Goal: Task Accomplishment & Management: Manage account settings

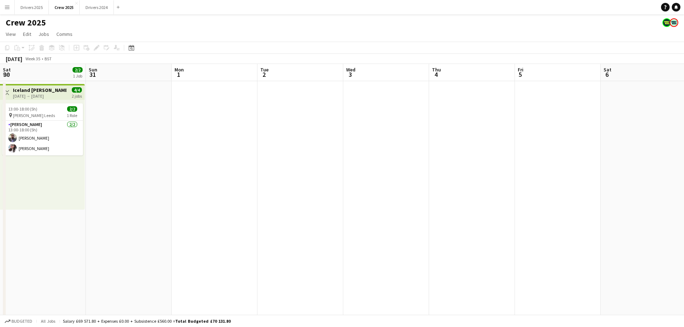
drag, startPoint x: 552, startPoint y: 177, endPoint x: 145, endPoint y: 184, distance: 406.4
click at [145, 184] on app-calendar-viewport "Thu 28 Fri 29 2/2 1 Job Sat 30 2/2 1 Job Sun 31 Mon 1 Tue 2 Wed 3 Thu 4 Fri 5 S…" at bounding box center [342, 299] width 684 height 470
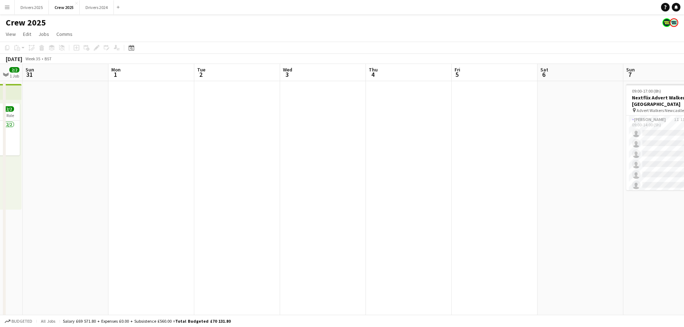
drag, startPoint x: 398, startPoint y: 177, endPoint x: 440, endPoint y: 174, distance: 42.1
click at [75, 148] on app-calendar-viewport "Thu 28 Fri 29 2/2 1 Job Sat 30 2/2 1 Job Sun 31 Mon 1 Tue 2 Wed 3 Thu 4 Fri 5 S…" at bounding box center [342, 299] width 684 height 470
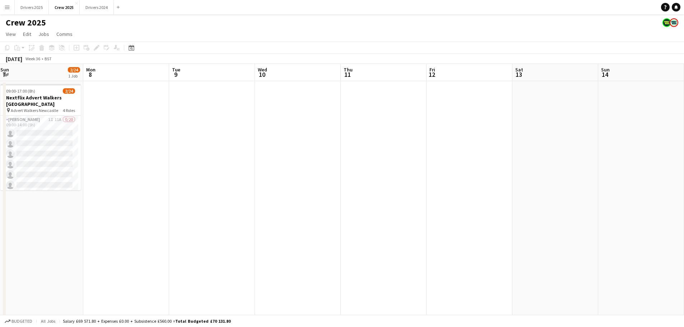
scroll to position [0, 174]
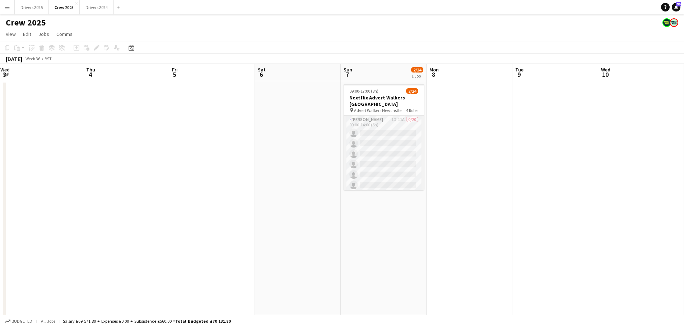
click at [376, 126] on app-card-role "[PERSON_NAME] 1I 11A 0/20 09:00-14:00 (5h) single-neutral-actions single-neutra…" at bounding box center [383, 227] width 80 height 222
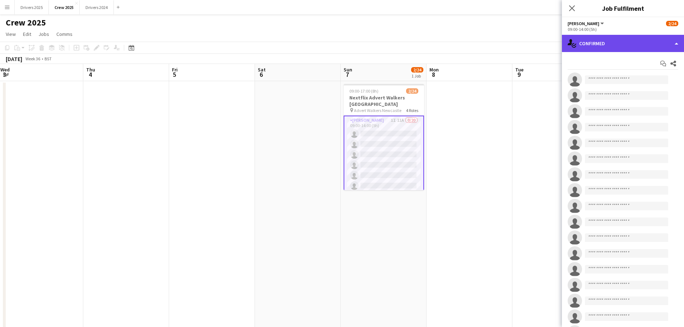
click at [609, 41] on div "single-neutral-actions-check-2 Confirmed" at bounding box center [623, 43] width 122 height 17
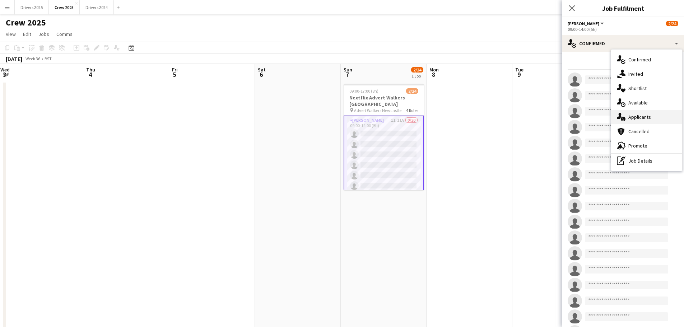
click at [647, 114] on div "single-neutral-actions-information Applicants" at bounding box center [646, 117] width 71 height 14
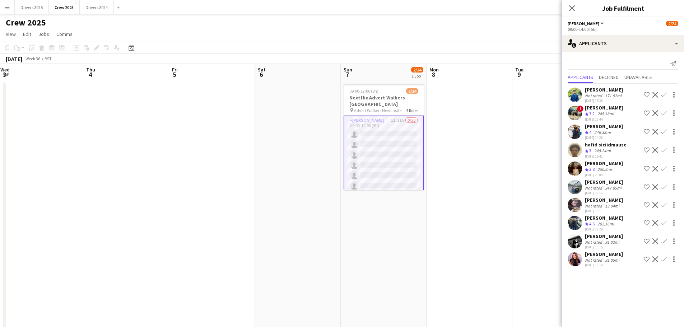
click at [599, 257] on div "Not rated" at bounding box center [594, 259] width 19 height 5
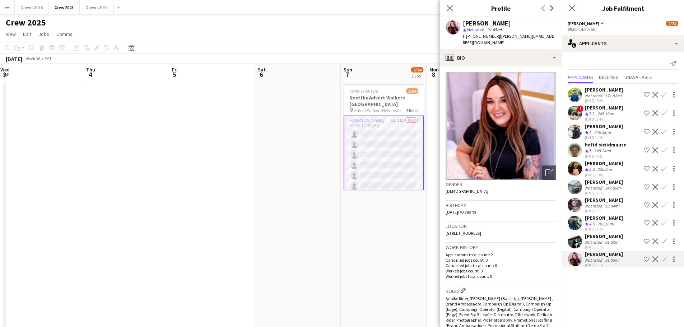
click at [616, 200] on div "[PERSON_NAME]" at bounding box center [604, 200] width 38 height 6
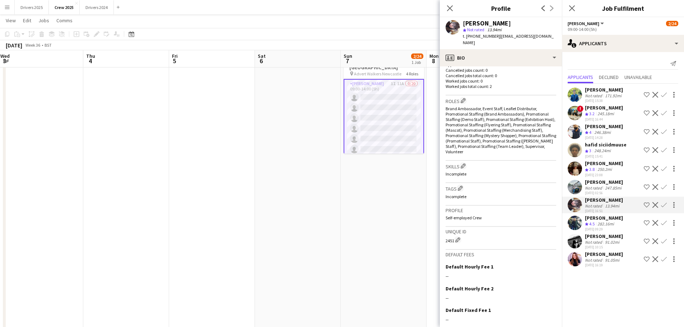
scroll to position [249, 0]
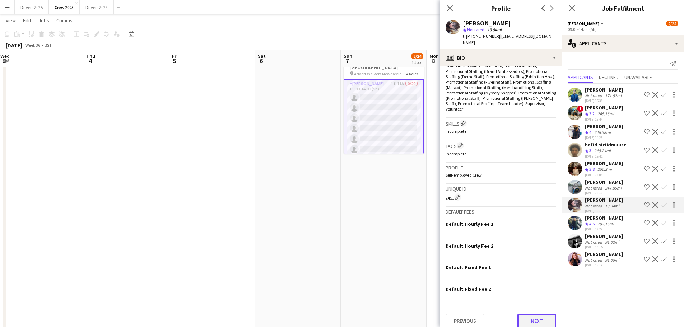
click at [530, 315] on button "Next" at bounding box center [536, 321] width 39 height 14
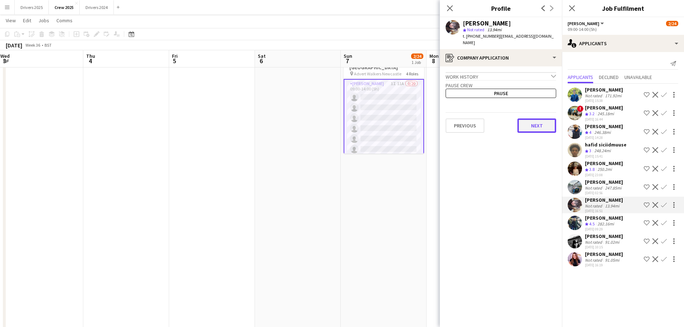
click at [541, 126] on button "Next" at bounding box center [536, 125] width 39 height 14
click at [545, 118] on button "Next" at bounding box center [536, 121] width 39 height 14
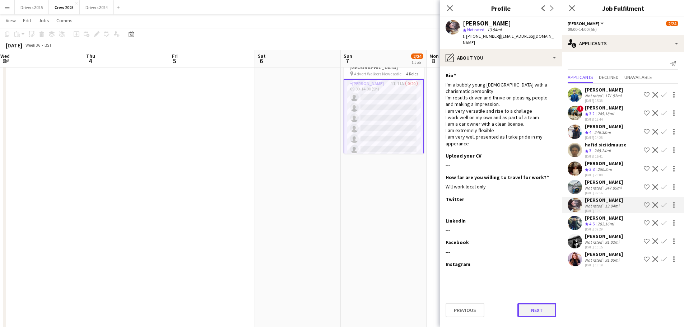
click at [535, 303] on button "Next" at bounding box center [536, 310] width 39 height 14
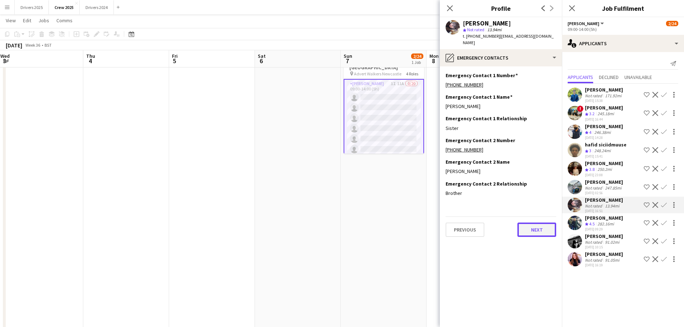
click at [535, 223] on button "Next" at bounding box center [536, 230] width 39 height 14
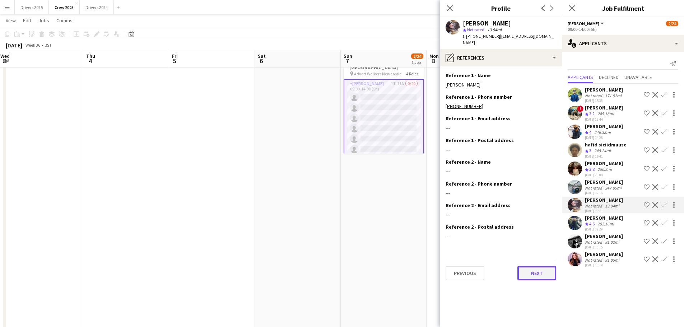
click at [534, 266] on button "Next" at bounding box center [536, 273] width 39 height 14
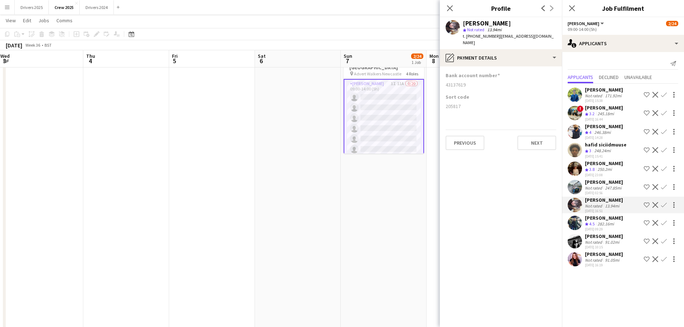
click at [664, 206] on app-icon "Confirm" at bounding box center [664, 205] width 6 height 6
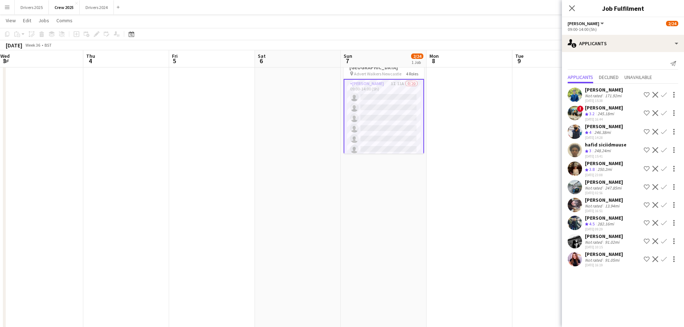
click at [595, 200] on div "[PERSON_NAME]" at bounding box center [604, 200] width 38 height 6
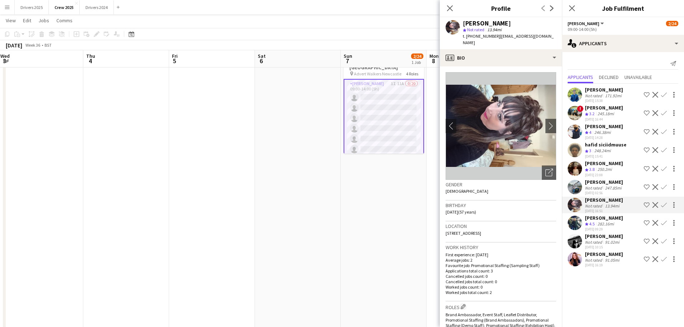
click at [481, 36] on span "t. [PHONE_NUMBER]" at bounding box center [481, 35] width 37 height 5
drag, startPoint x: 468, startPoint y: 37, endPoint x: 489, endPoint y: 36, distance: 21.2
click at [489, 36] on span "t. [PHONE_NUMBER]" at bounding box center [481, 35] width 37 height 5
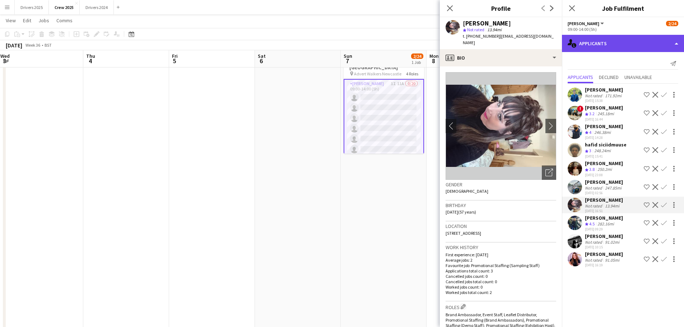
click at [611, 42] on div "single-neutral-actions-information Applicants" at bounding box center [623, 43] width 122 height 17
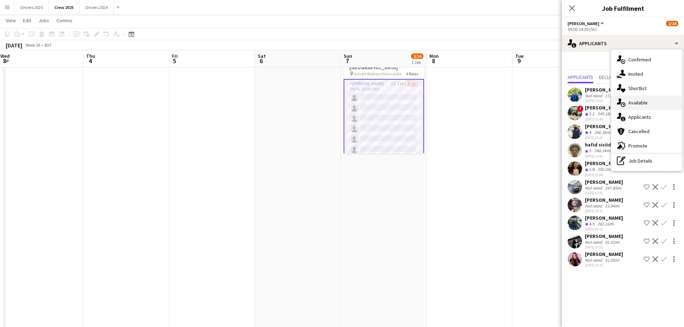
click at [650, 100] on div "single-neutral-actions-upload Available" at bounding box center [646, 102] width 71 height 14
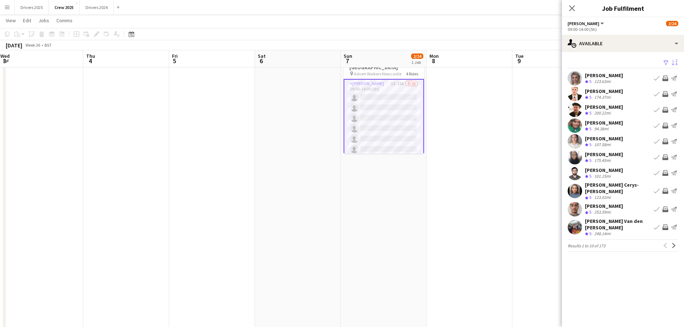
click at [674, 61] on app-icon "Sort asc" at bounding box center [675, 63] width 6 height 7
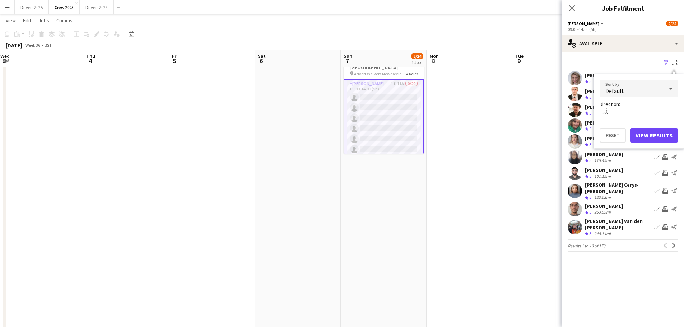
click at [609, 90] on span "Default" at bounding box center [614, 90] width 19 height 7
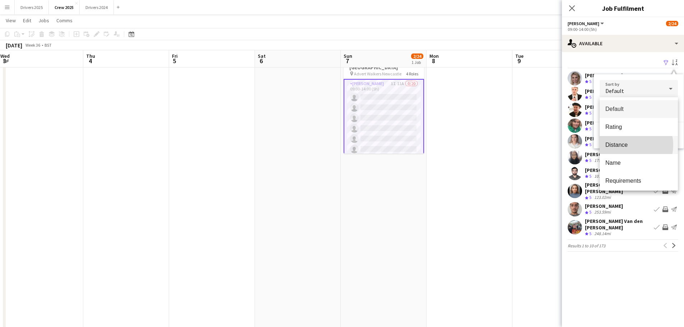
click at [625, 145] on span "Distance" at bounding box center [638, 144] width 67 height 7
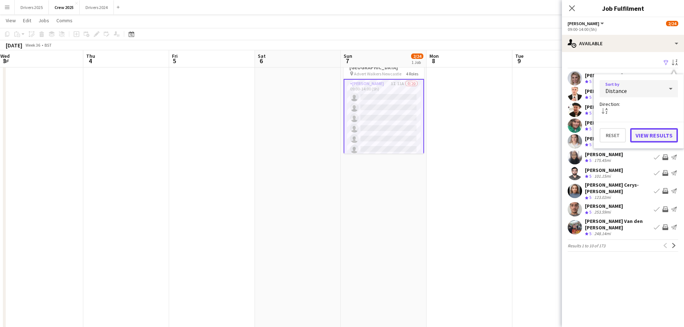
click at [650, 132] on button "View Results" at bounding box center [654, 135] width 48 height 14
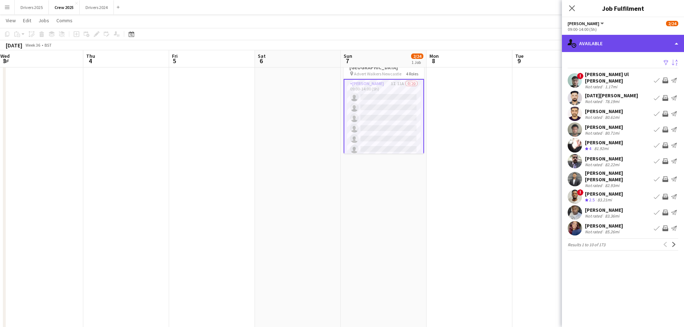
click at [631, 41] on div "single-neutral-actions-upload Available" at bounding box center [623, 43] width 122 height 17
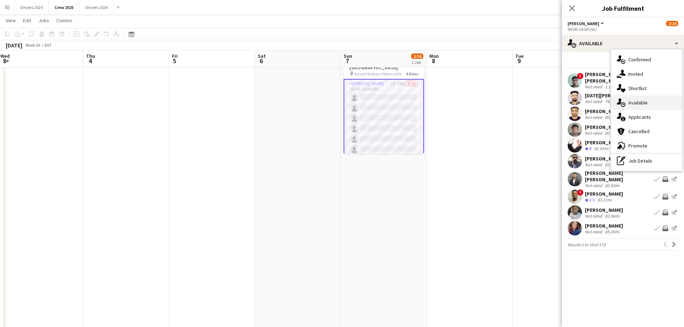
click at [637, 104] on div "single-neutral-actions-upload Available" at bounding box center [646, 102] width 71 height 14
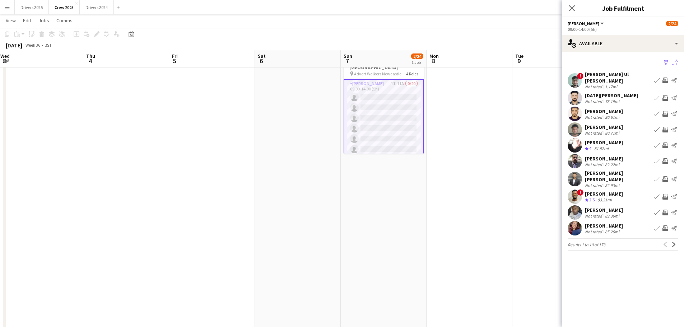
click at [664, 63] on app-icon "Filter" at bounding box center [666, 63] width 6 height 7
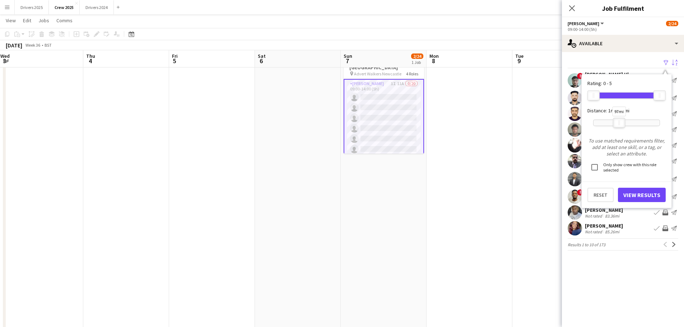
drag, startPoint x: 660, startPoint y: 122, endPoint x: 619, endPoint y: 123, distance: 40.6
click at [619, 123] on div "97mi" at bounding box center [619, 123] width 12 height 10
click at [637, 196] on button "View Results" at bounding box center [642, 195] width 48 height 14
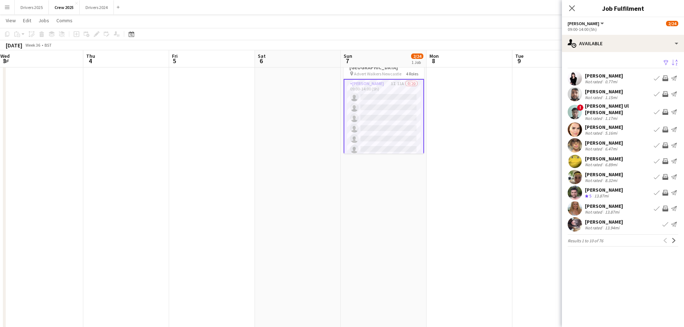
click at [604, 82] on div "0.77mi" at bounding box center [610, 81] width 15 height 5
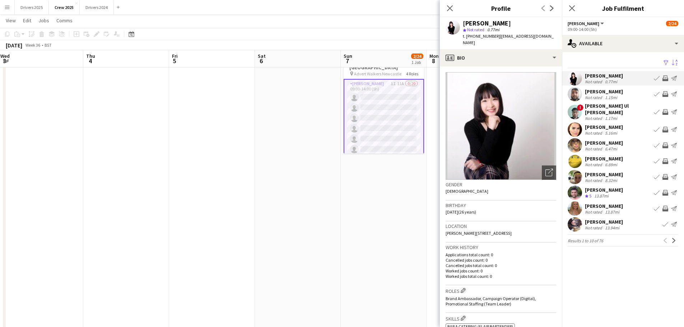
click at [604, 96] on div "1.15mi" at bounding box center [610, 97] width 15 height 5
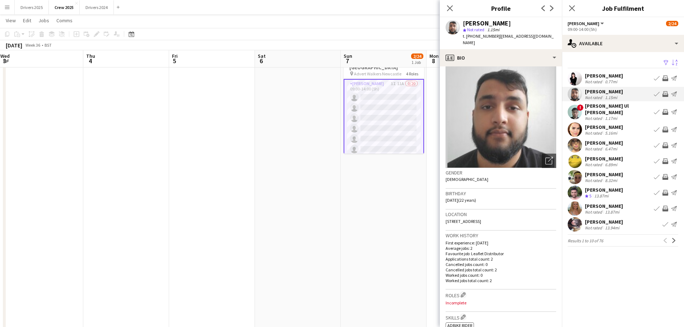
scroll to position [0, 0]
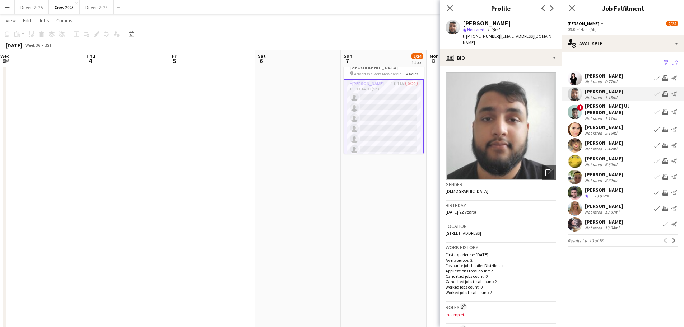
click at [611, 116] on div "1.17mi" at bounding box center [610, 118] width 15 height 5
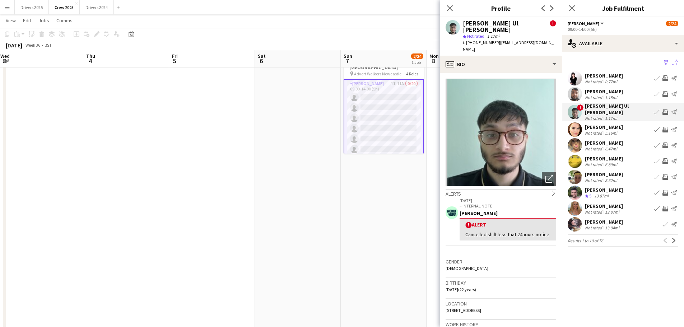
click at [608, 124] on div "[PERSON_NAME]" at bounding box center [604, 127] width 38 height 6
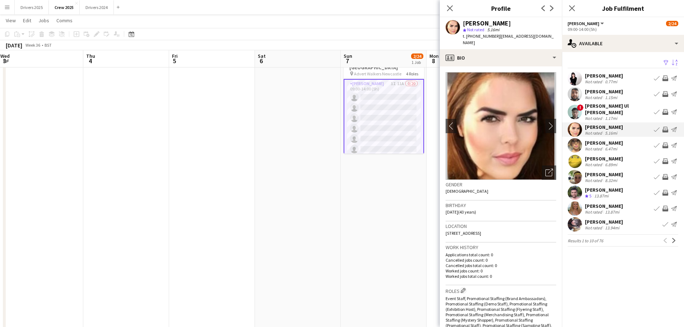
click at [599, 146] on div "Not rated" at bounding box center [594, 148] width 19 height 5
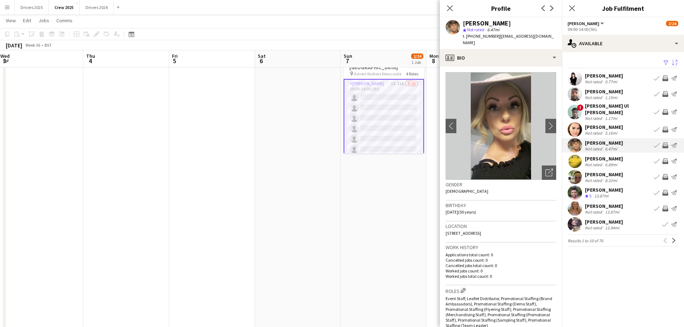
click at [598, 157] on div "[PERSON_NAME]" at bounding box center [604, 158] width 38 height 6
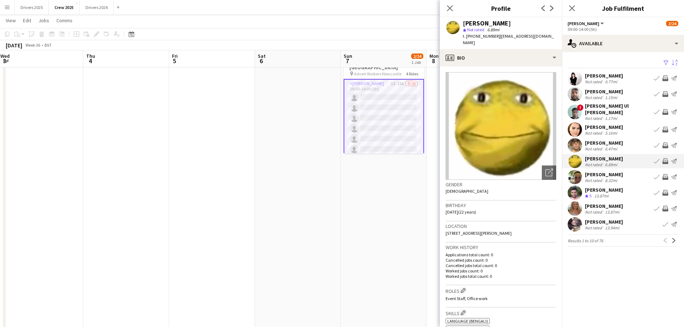
click at [595, 178] on div "Not rated" at bounding box center [594, 180] width 19 height 5
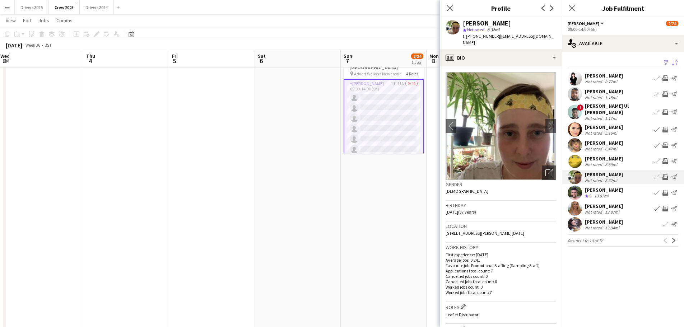
click at [593, 187] on div "[PERSON_NAME]" at bounding box center [604, 190] width 38 height 6
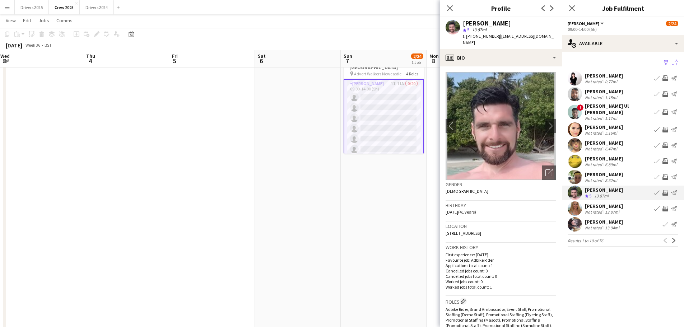
click at [603, 79] on div "0.77mi" at bounding box center [610, 81] width 15 height 5
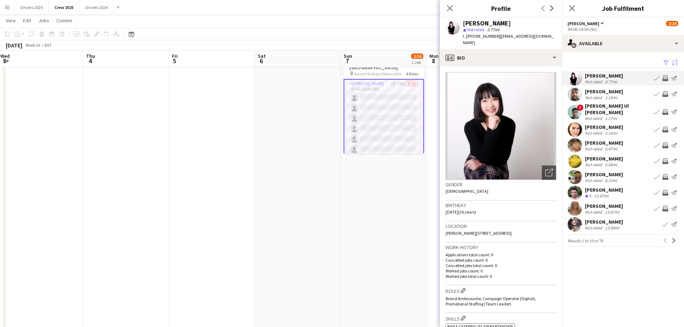
drag, startPoint x: 495, startPoint y: 37, endPoint x: 472, endPoint y: 35, distance: 23.8
click at [472, 35] on span "t. [PHONE_NUMBER]" at bounding box center [481, 35] width 37 height 5
copy span "07934410231"
click at [601, 93] on div "[PERSON_NAME]" at bounding box center [604, 91] width 38 height 6
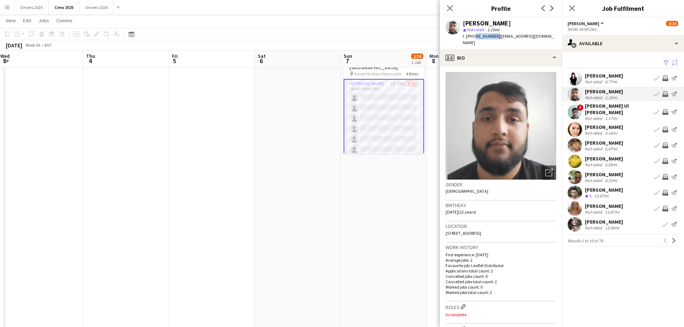
drag, startPoint x: 494, startPoint y: 37, endPoint x: 472, endPoint y: 37, distance: 21.2
click at [472, 37] on span "t. [PHONE_NUMBER]" at bounding box center [481, 35] width 37 height 5
copy span "7999136514"
click at [611, 125] on div "[PERSON_NAME]" at bounding box center [604, 127] width 38 height 6
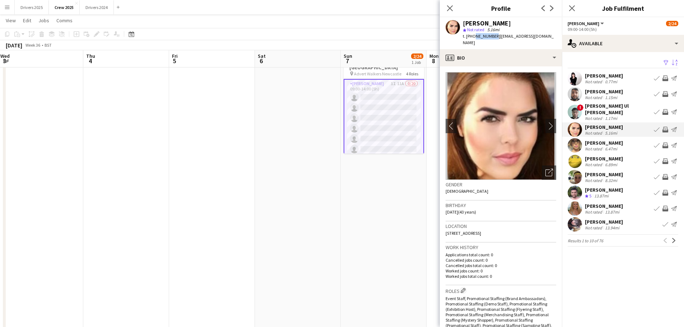
drag, startPoint x: 492, startPoint y: 37, endPoint x: 472, endPoint y: 37, distance: 20.1
click at [472, 37] on span "t. [PHONE_NUMBER]" at bounding box center [481, 35] width 37 height 5
copy span "751413355"
click at [603, 141] on div "[PERSON_NAME]" at bounding box center [604, 143] width 38 height 6
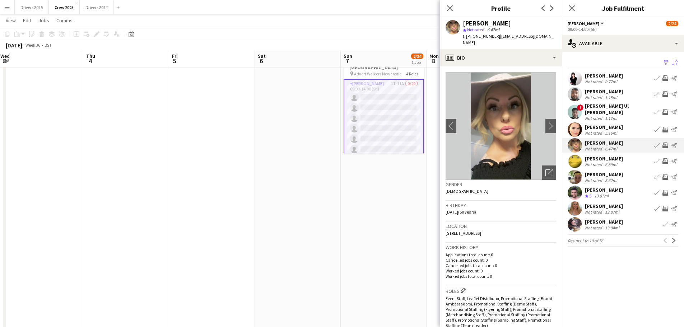
click at [492, 37] on span "t. [PHONE_NUMBER]" at bounding box center [481, 35] width 37 height 5
drag, startPoint x: 494, startPoint y: 37, endPoint x: 473, endPoint y: 37, distance: 21.2
click at [473, 37] on span "t. [PHONE_NUMBER]" at bounding box center [481, 35] width 37 height 5
copy span "7737434421"
click at [602, 155] on div "[PERSON_NAME]" at bounding box center [604, 158] width 38 height 6
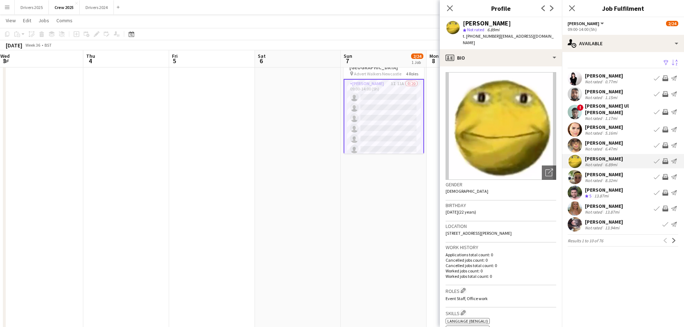
click at [608, 171] on div "[PERSON_NAME]" at bounding box center [604, 174] width 38 height 6
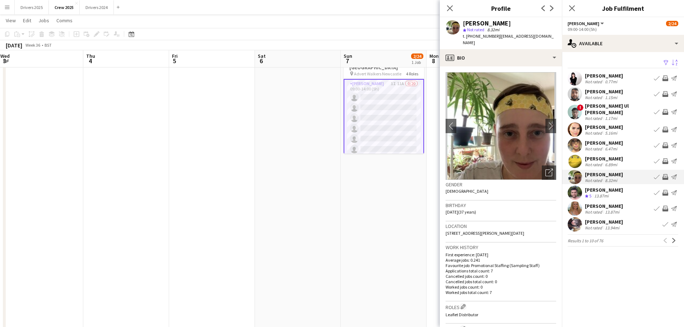
click at [607, 187] on div "[PERSON_NAME]" at bounding box center [604, 190] width 38 height 6
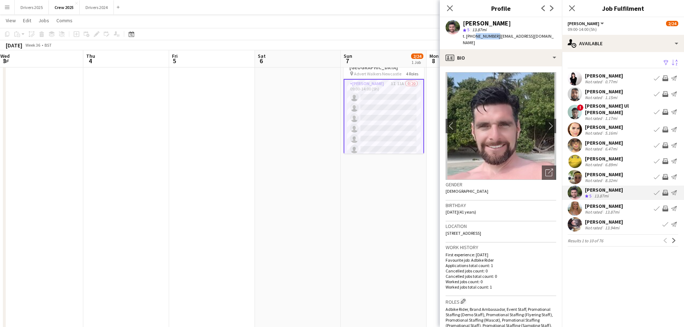
drag, startPoint x: 495, startPoint y: 36, endPoint x: 473, endPoint y: 38, distance: 22.3
click at [473, 38] on span "t. [PHONE_NUMBER]" at bounding box center [481, 35] width 37 height 5
copy span "0751516115"
click at [611, 204] on div "[PERSON_NAME]" at bounding box center [604, 206] width 38 height 6
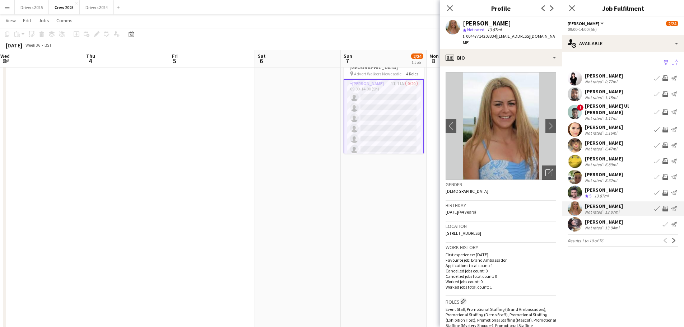
drag, startPoint x: 497, startPoint y: 36, endPoint x: 474, endPoint y: 37, distance: 23.0
click at [474, 37] on div "t. 00447714203334 | [EMAIL_ADDRESS][DOMAIN_NAME]" at bounding box center [509, 39] width 93 height 13
copy span "7714203334"
click at [609, 225] on div "13.94mi" at bounding box center [611, 227] width 17 height 5
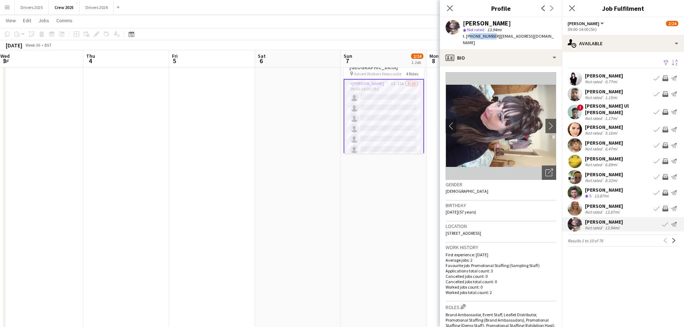
drag, startPoint x: 489, startPoint y: 36, endPoint x: 469, endPoint y: 36, distance: 20.1
click at [469, 36] on span "t. [PHONE_NUMBER]" at bounding box center [481, 35] width 37 height 5
copy span "7436917254"
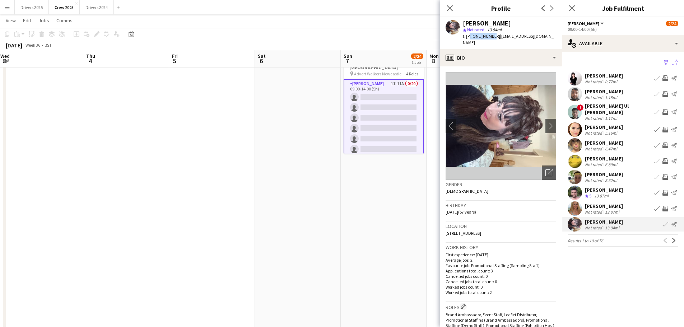
click at [8, 11] on button "Menu" at bounding box center [7, 7] width 14 height 14
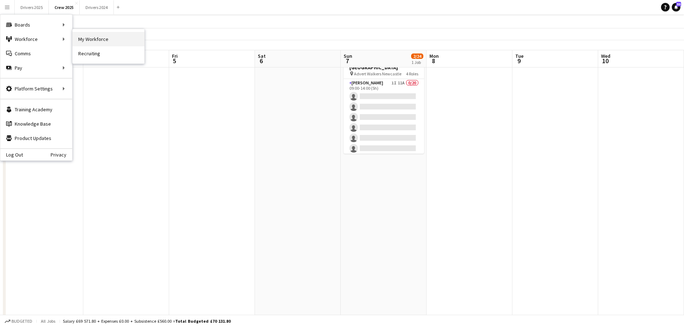
click at [94, 42] on link "My Workforce" at bounding box center [109, 39] width 72 height 14
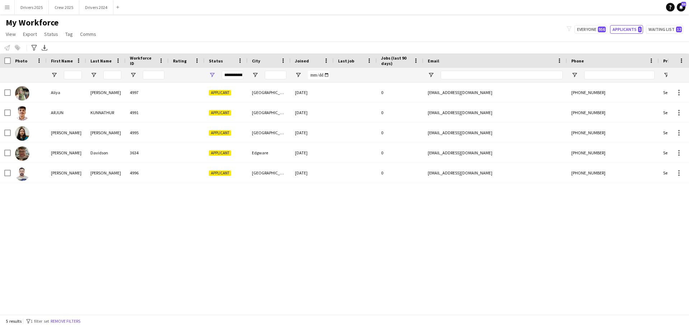
click at [235, 75] on div "**********" at bounding box center [233, 75] width 22 height 9
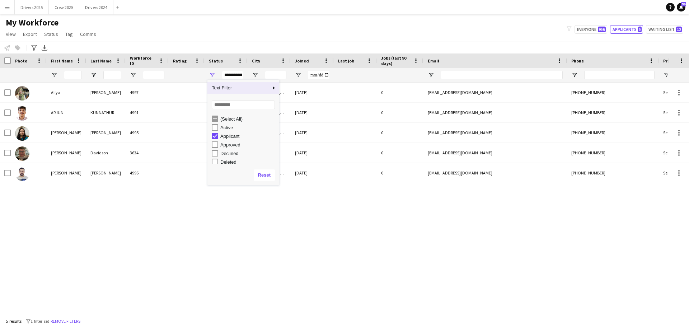
click at [234, 74] on div "**********" at bounding box center [233, 75] width 22 height 9
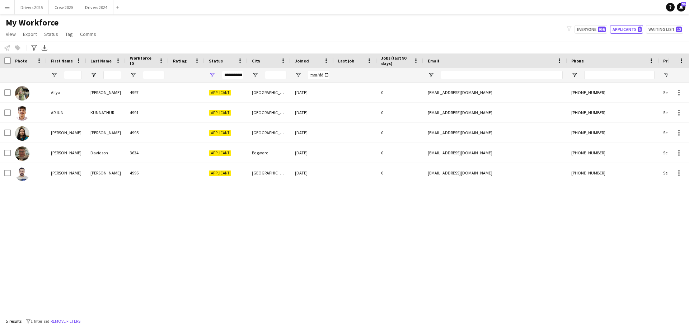
click at [234, 74] on div "**********" at bounding box center [233, 75] width 22 height 9
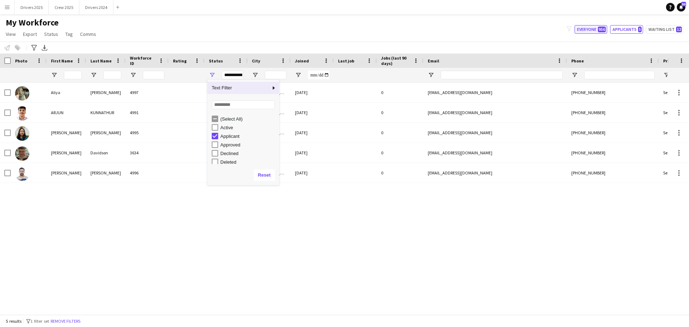
click at [603, 29] on span "956" at bounding box center [602, 30] width 8 height 6
type input "**********"
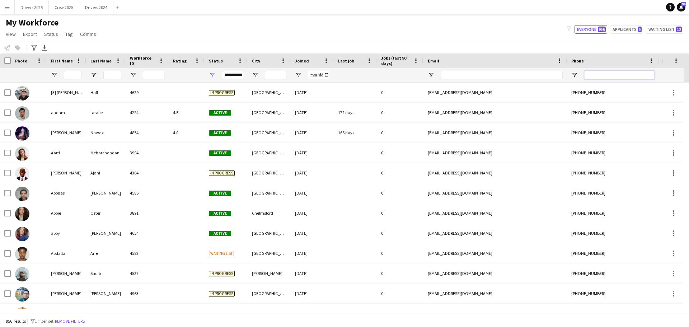
click at [612, 74] on input "Phone Filter Input" at bounding box center [619, 75] width 70 height 9
paste input "**********"
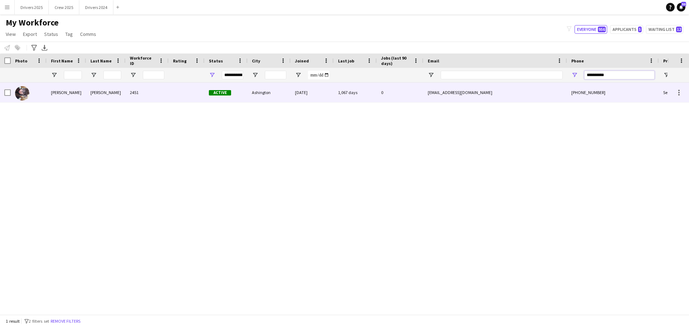
type input "**********"
click at [180, 97] on div at bounding box center [187, 93] width 36 height 20
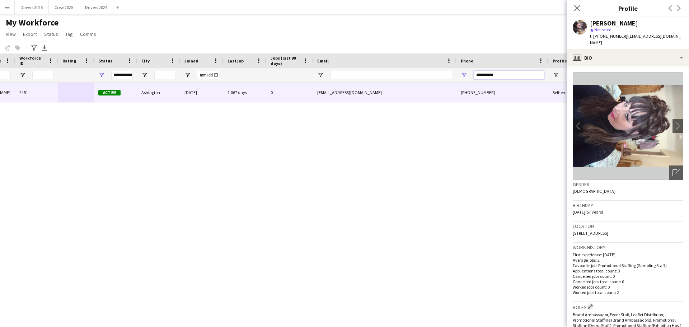
drag, startPoint x: 505, startPoint y: 77, endPoint x: 458, endPoint y: 80, distance: 47.8
click at [458, 80] on div "**********" at bounding box center [503, 75] width 92 height 14
click at [504, 74] on input "**********" at bounding box center [509, 75] width 70 height 9
drag, startPoint x: 509, startPoint y: 76, endPoint x: 443, endPoint y: 74, distance: 66.4
click at [443, 74] on div "**********" at bounding box center [278, 75] width 778 height 14
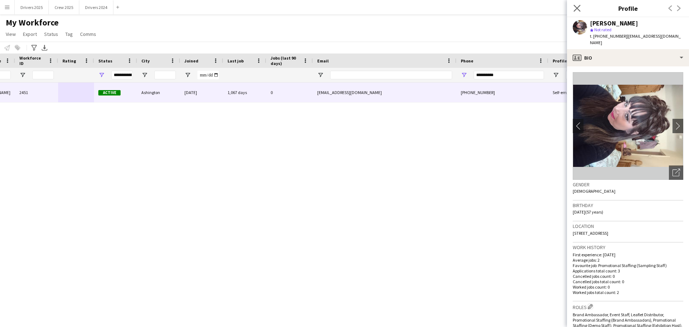
click at [577, 3] on app-icon "Close pop-in" at bounding box center [577, 8] width 10 height 10
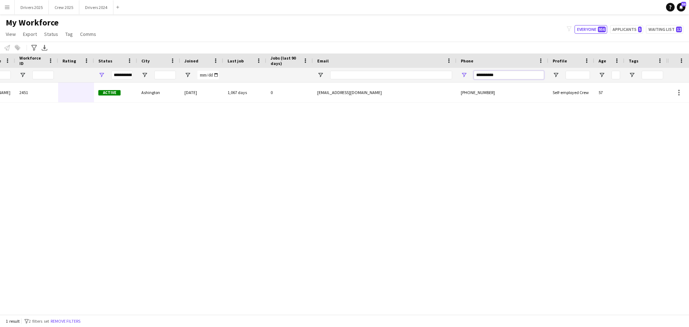
click at [520, 74] on input "**********" at bounding box center [509, 75] width 70 height 9
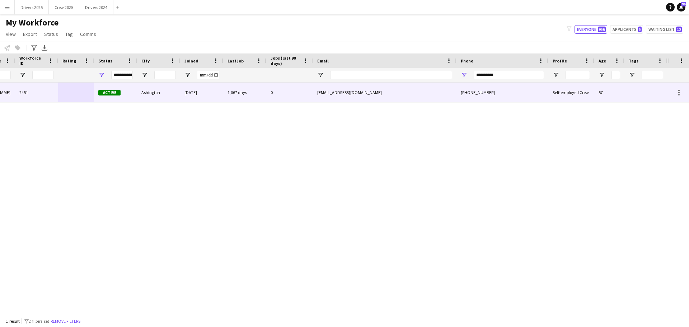
click at [169, 91] on div "Ashington" at bounding box center [158, 93] width 43 height 20
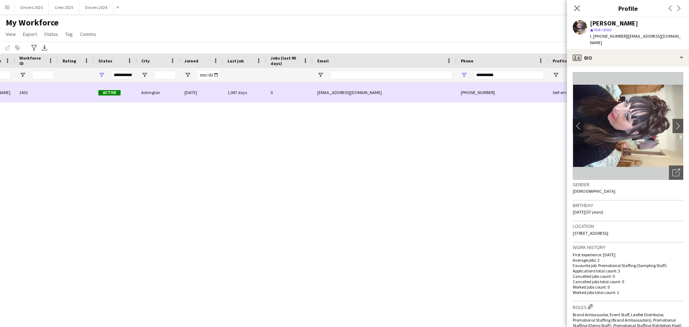
click at [169, 91] on div "Ashington" at bounding box center [158, 93] width 43 height 20
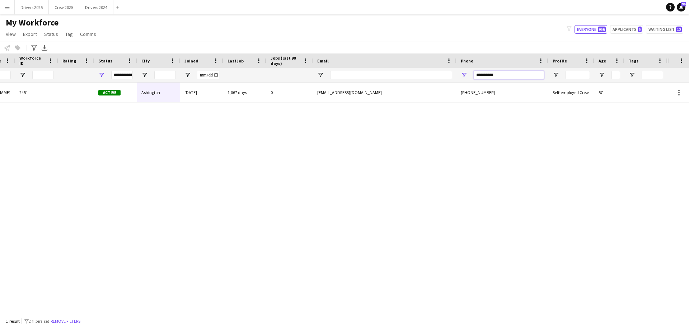
drag, startPoint x: 490, startPoint y: 76, endPoint x: 462, endPoint y: 76, distance: 27.6
click at [462, 76] on div "**********" at bounding box center [503, 75] width 92 height 14
drag, startPoint x: 497, startPoint y: 79, endPoint x: 439, endPoint y: 76, distance: 58.2
click at [439, 76] on div "**********" at bounding box center [278, 75] width 778 height 14
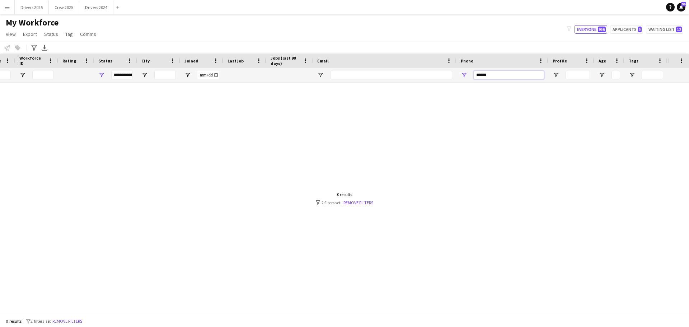
click at [485, 76] on input "******" at bounding box center [509, 75] width 70 height 9
type input "******"
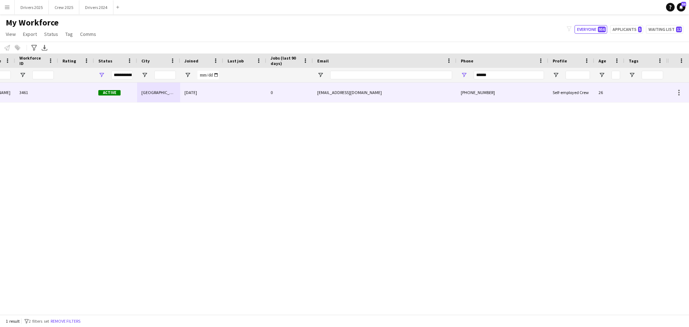
click at [498, 96] on div "[PHONE_NUMBER]" at bounding box center [503, 93] width 92 height 20
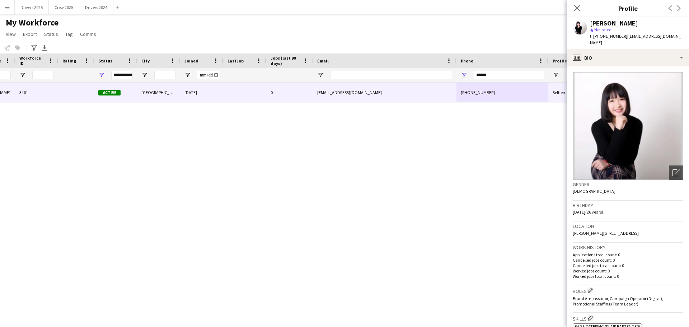
drag, startPoint x: 646, startPoint y: 23, endPoint x: 591, endPoint y: 26, distance: 55.0
click at [591, 26] on div "[PERSON_NAME]" at bounding box center [636, 23] width 93 height 6
copy div "[PERSON_NAME]"
click at [29, 5] on button "Drivers 2025 Close" at bounding box center [32, 7] width 34 height 14
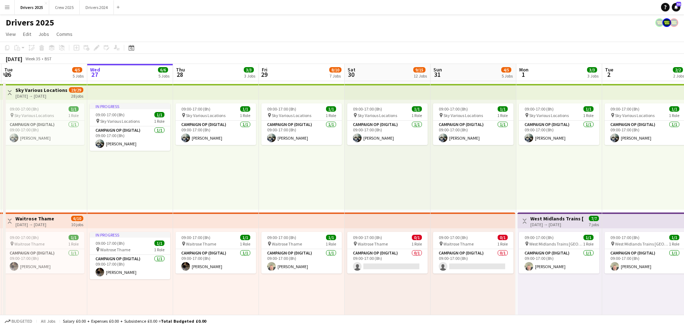
scroll to position [0, 175]
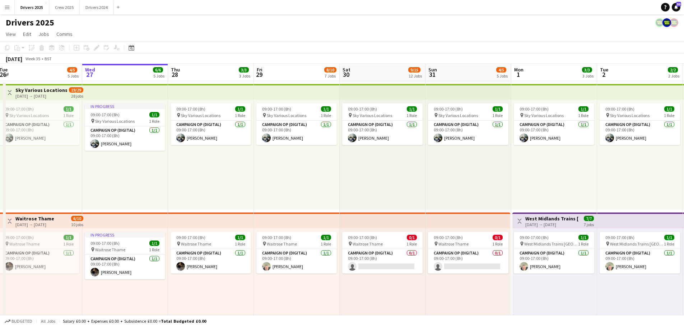
drag, startPoint x: 262, startPoint y: 167, endPoint x: 257, endPoint y: 107, distance: 59.4
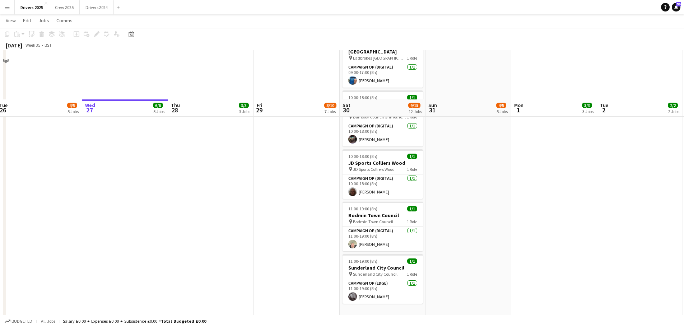
scroll to position [933, 0]
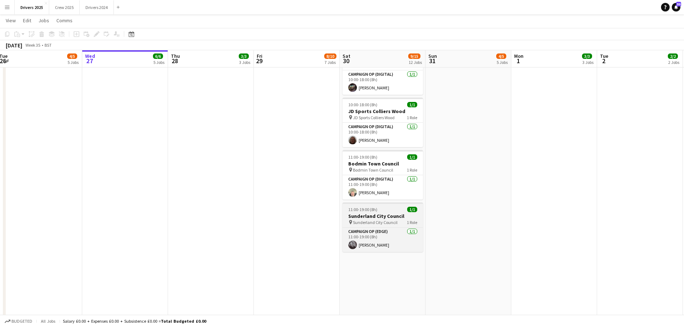
click at [378, 220] on span "Sunderland City Council" at bounding box center [375, 222] width 45 height 5
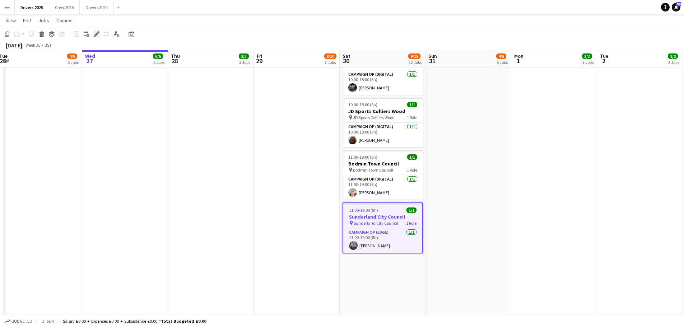
click at [95, 34] on icon "Edit" at bounding box center [97, 34] width 6 height 6
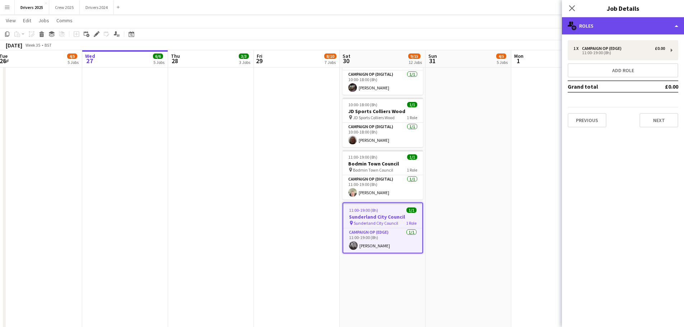
click at [616, 26] on div "multiple-users-add Roles" at bounding box center [623, 25] width 122 height 17
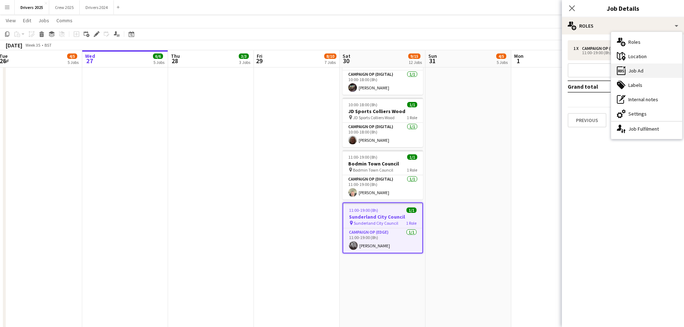
click at [641, 73] on div "ads-window Job Ad" at bounding box center [646, 71] width 71 height 14
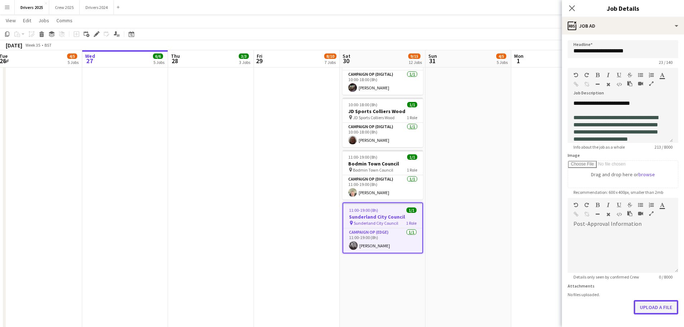
click at [657, 303] on button "Upload a file" at bounding box center [656, 307] width 45 height 14
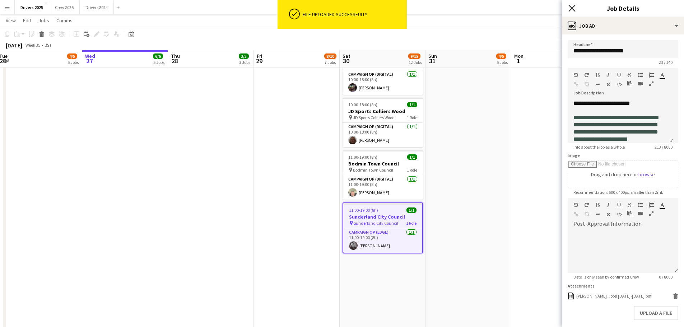
click at [574, 9] on icon "Close pop-in" at bounding box center [571, 8] width 7 height 7
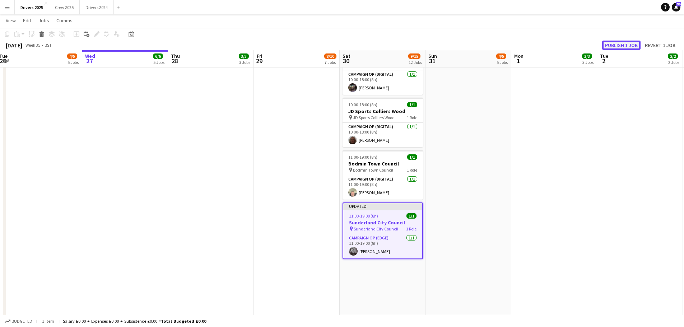
click at [621, 47] on button "Publish 1 job" at bounding box center [621, 45] width 38 height 9
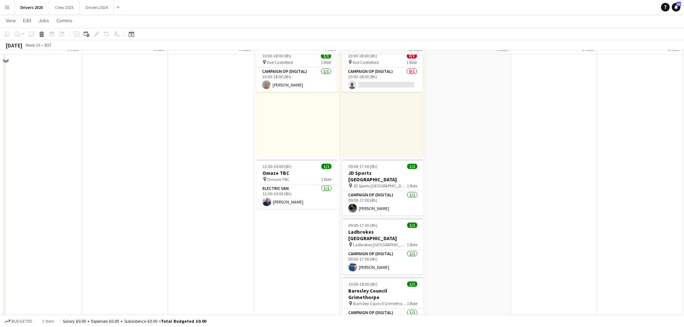
scroll to position [682, 0]
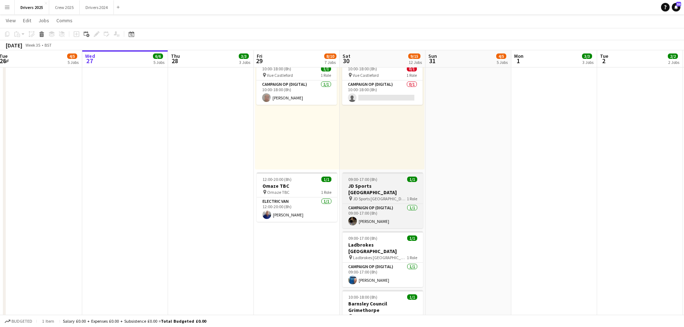
click at [384, 184] on h3 "JD Sports [GEOGRAPHIC_DATA]" at bounding box center [382, 189] width 80 height 13
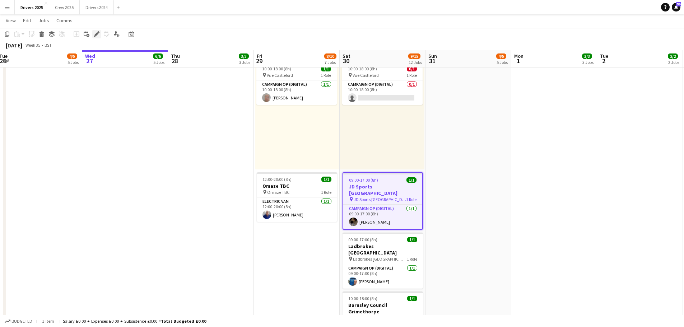
click at [97, 30] on div "Edit" at bounding box center [96, 34] width 9 height 9
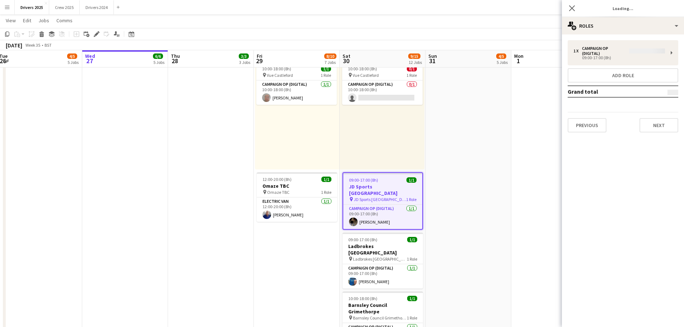
type input "**********"
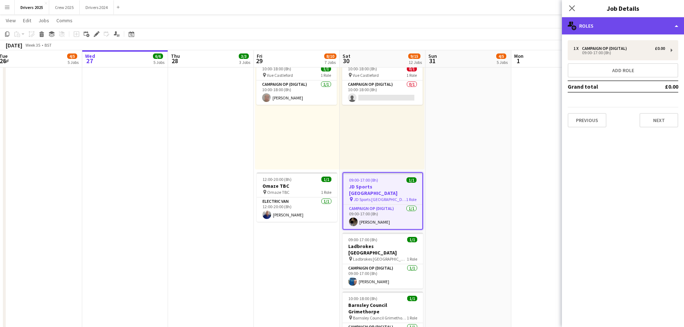
click at [611, 25] on div "multiple-users-add Roles" at bounding box center [623, 25] width 122 height 17
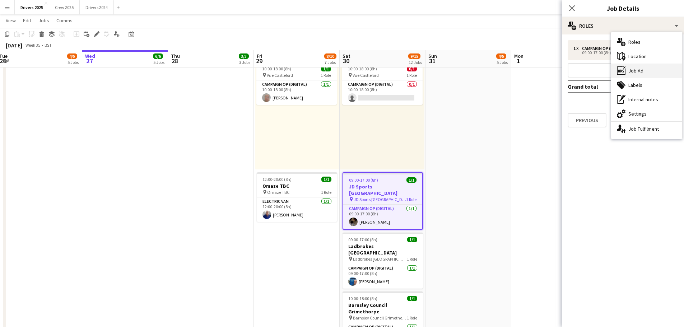
click at [644, 71] on div "ads-window Job Ad" at bounding box center [646, 71] width 71 height 14
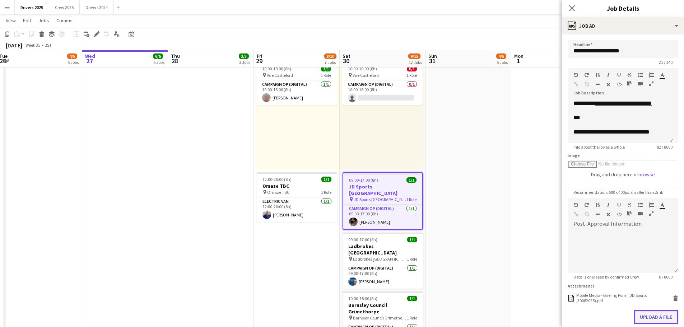
click at [649, 315] on button "Upload a file" at bounding box center [656, 317] width 45 height 14
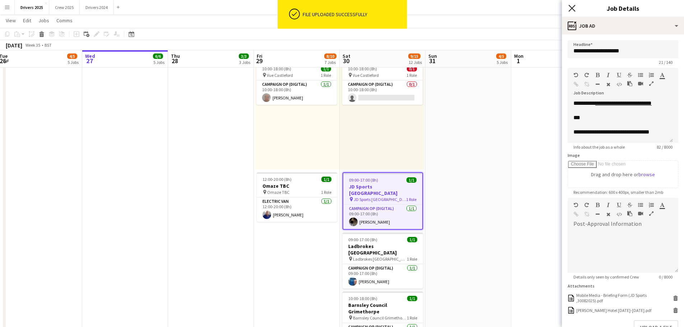
click at [572, 10] on icon "Close pop-in" at bounding box center [571, 8] width 7 height 7
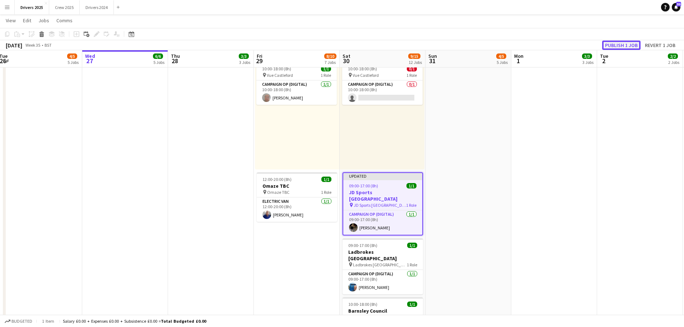
click at [628, 45] on button "Publish 1 job" at bounding box center [621, 45] width 38 height 9
